Goal: Transaction & Acquisition: Subscribe to service/newsletter

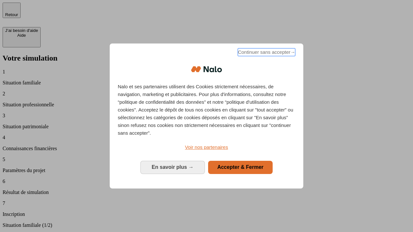
click at [266, 53] on span "Continuer sans accepter →" at bounding box center [266, 52] width 57 height 8
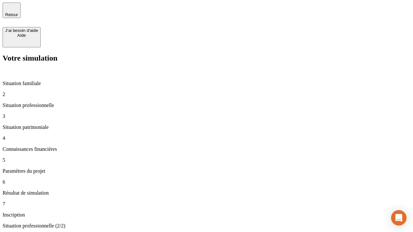
type input "30 000"
type input "0"
type input "1 000"
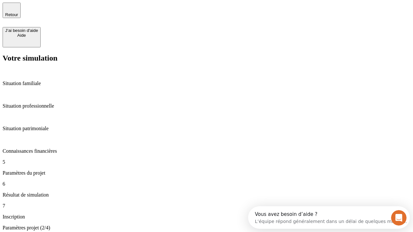
type input "40"
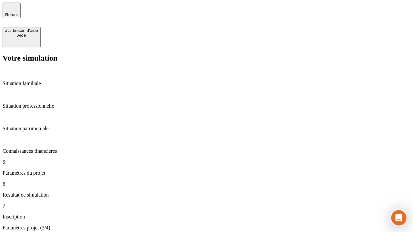
type input "64"
type input "200 000"
type input "640"
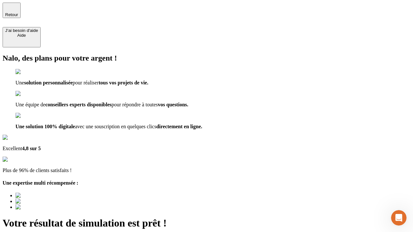
type input "[EMAIL_ADDRESS][DOMAIN_NAME]"
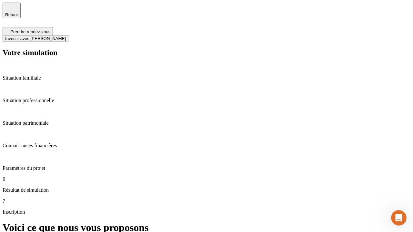
click at [66, 36] on span "Investir avec [PERSON_NAME]" at bounding box center [35, 38] width 61 height 5
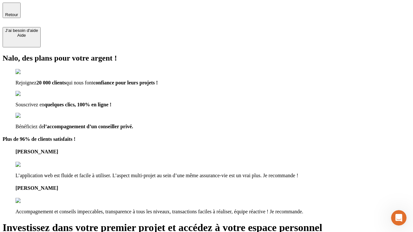
type input "[EMAIL_ADDRESS][DOMAIN_NAME]"
